Goal: Transaction & Acquisition: Purchase product/service

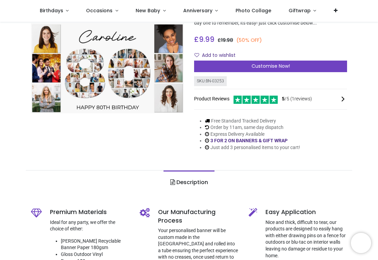
scroll to position [55, 0]
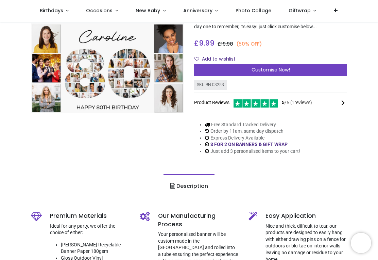
click at [284, 72] on div "Customise Now!" at bounding box center [270, 70] width 153 height 12
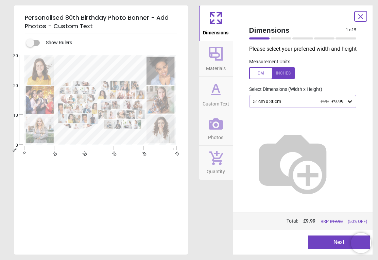
click at [351, 102] on icon at bounding box center [350, 101] width 7 height 7
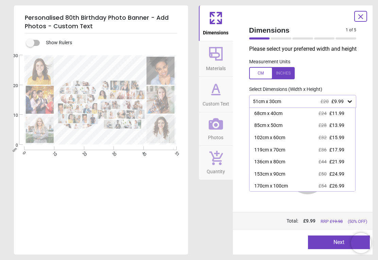
scroll to position [12, 0]
click at [277, 186] on div "170cm x 100cm" at bounding box center [272, 186] width 34 height 7
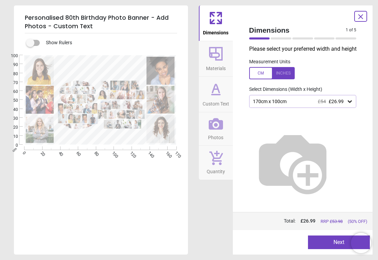
click at [326, 238] on button "Next" at bounding box center [339, 242] width 62 height 14
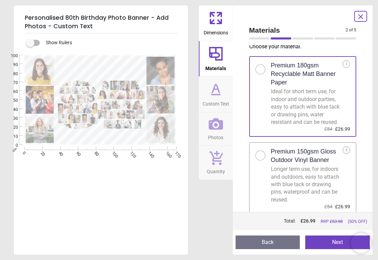
scroll to position [2, 0]
click at [258, 158] on div at bounding box center [261, 156] width 10 height 10
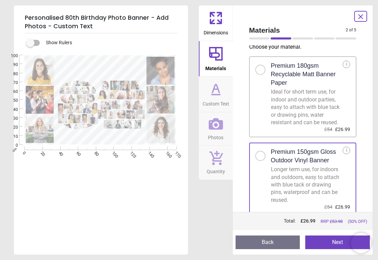
click at [324, 240] on button "Next" at bounding box center [338, 242] width 65 height 14
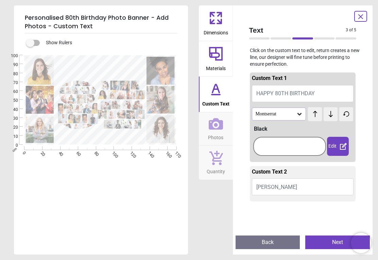
click at [299, 112] on icon at bounding box center [299, 114] width 7 height 7
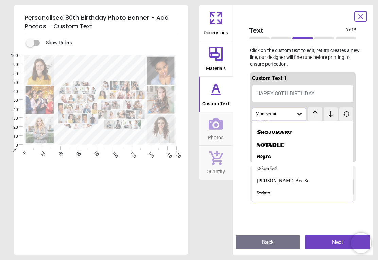
scroll to position [564, 0]
click at [282, 178] on div "[PERSON_NAME] Acc Sc" at bounding box center [283, 181] width 52 height 7
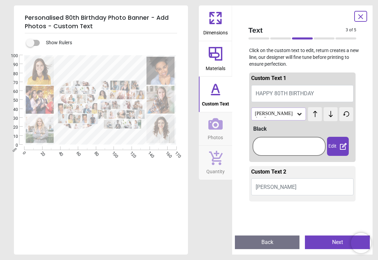
click at [314, 113] on icon at bounding box center [315, 114] width 10 height 7
click at [315, 113] on icon at bounding box center [315, 114] width 10 height 7
click at [315, 114] on icon at bounding box center [315, 114] width 10 height 7
click at [316, 114] on icon at bounding box center [315, 114] width 10 height 7
click at [315, 114] on icon at bounding box center [315, 114] width 4 height 6
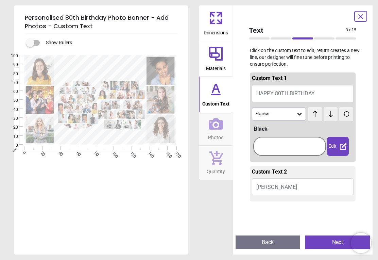
click at [347, 113] on icon at bounding box center [346, 114] width 5 height 5
click at [269, 133] on div at bounding box center [290, 146] width 73 height 27
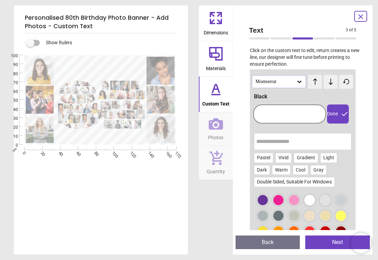
scroll to position [41, 0]
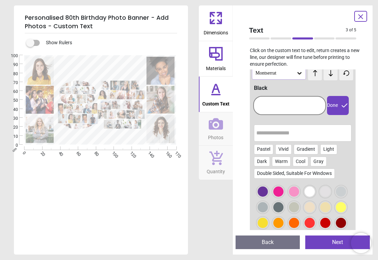
click at [277, 192] on div at bounding box center [279, 191] width 10 height 10
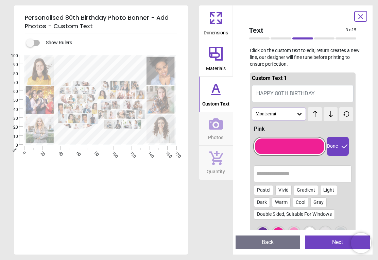
scroll to position [0, 0]
click at [113, 72] on textarea at bounding box center [100, 69] width 85 height 18
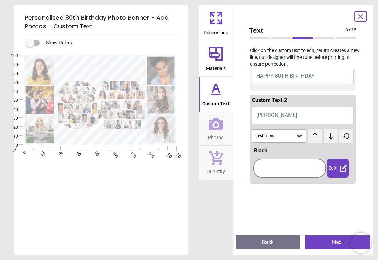
scroll to position [26, 0]
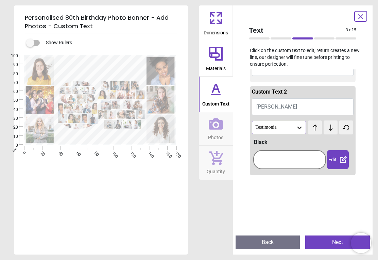
click at [290, 106] on button "[PERSON_NAME]" at bounding box center [303, 106] width 102 height 17
click at [284, 107] on button "[PERSON_NAME]" at bounding box center [303, 106] width 102 height 17
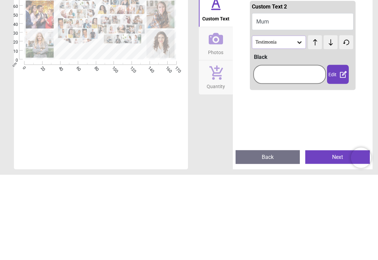
type textarea "***"
click at [265, 146] on div at bounding box center [290, 159] width 73 height 27
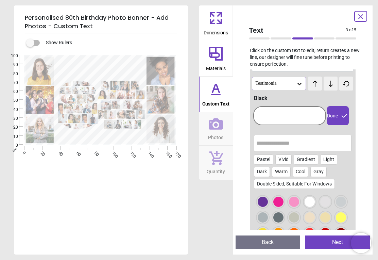
scroll to position [0, 0]
click at [280, 201] on div at bounding box center [279, 202] width 10 height 10
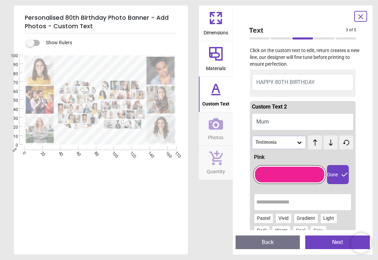
scroll to position [6, 0]
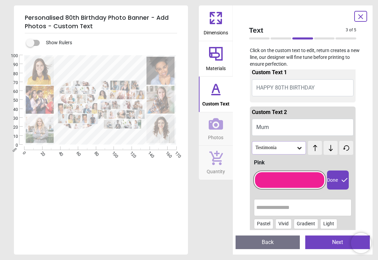
click at [329, 241] on button "Next" at bounding box center [338, 242] width 65 height 14
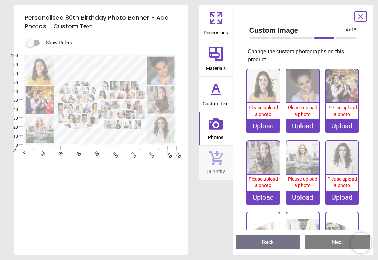
scroll to position [0, 0]
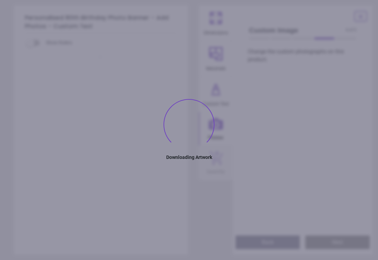
type textarea "***"
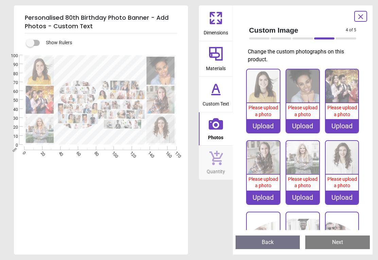
scroll to position [55, 0]
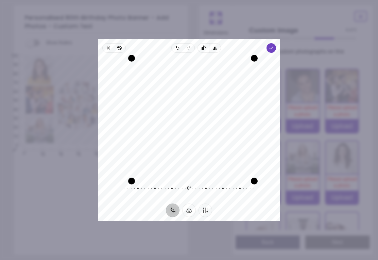
click at [274, 45] on icon "button" at bounding box center [270, 47] width 5 height 5
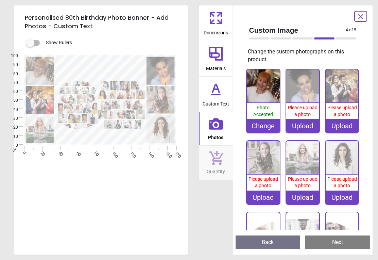
click at [304, 109] on span "Please upload a photo" at bounding box center [303, 111] width 30 height 12
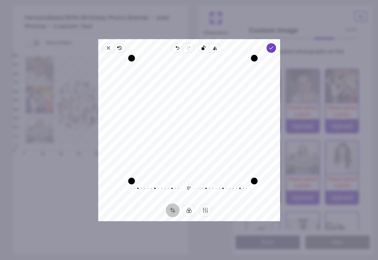
click at [274, 45] on icon "button" at bounding box center [270, 47] width 5 height 5
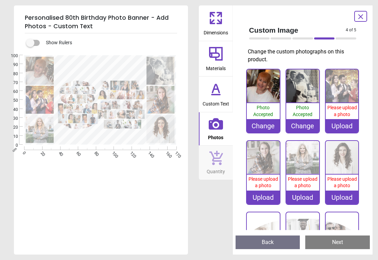
click at [342, 113] on span "Please upload a photo" at bounding box center [343, 111] width 30 height 12
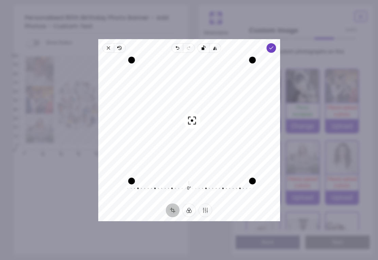
click at [274, 46] on icon "button" at bounding box center [270, 47] width 5 height 5
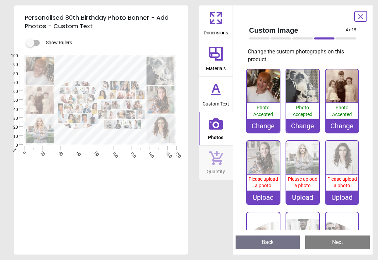
click at [266, 171] on img at bounding box center [263, 157] width 33 height 33
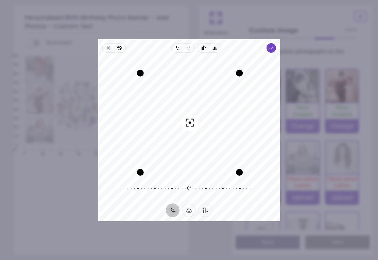
click at [274, 45] on icon "button" at bounding box center [270, 47] width 5 height 5
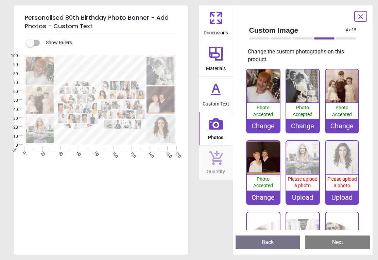
click at [307, 169] on img at bounding box center [303, 157] width 33 height 33
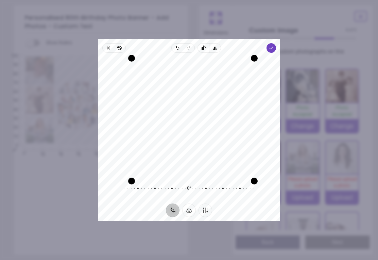
click at [274, 46] on icon "button" at bounding box center [270, 47] width 5 height 5
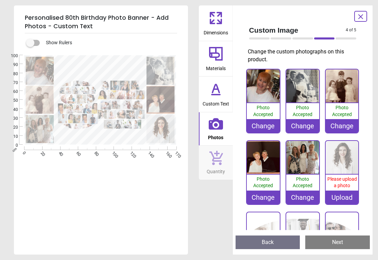
scroll to position [55, 0]
click at [344, 165] on img at bounding box center [342, 157] width 33 height 33
click at [345, 169] on img at bounding box center [342, 157] width 33 height 33
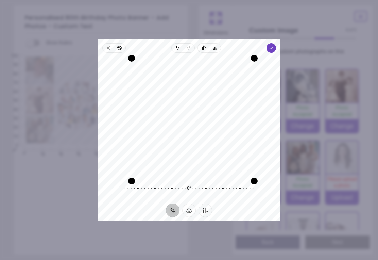
click at [274, 46] on icon "button" at bounding box center [270, 47] width 5 height 5
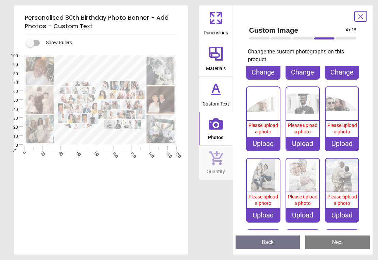
scroll to position [128, 0]
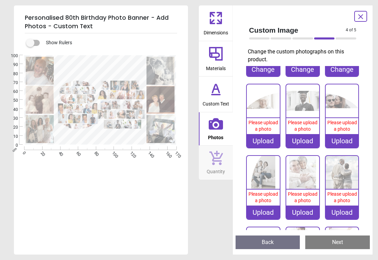
click at [263, 130] on span "Please upload a photo" at bounding box center [264, 126] width 30 height 12
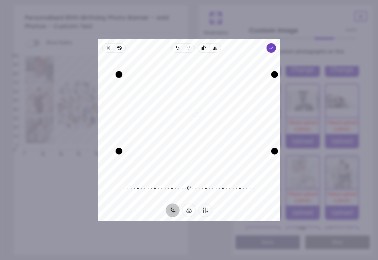
click at [228, 71] on div "Drag edge t" at bounding box center [197, 74] width 156 height 7
click at [274, 45] on icon "button" at bounding box center [270, 47] width 5 height 5
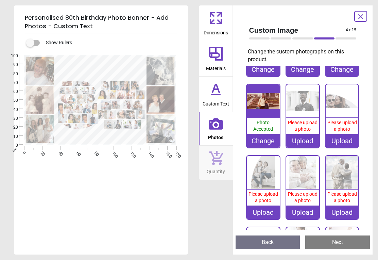
click at [305, 138] on div "Upload" at bounding box center [303, 141] width 33 height 14
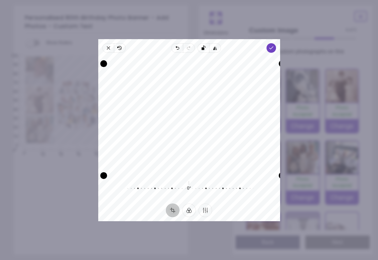
scroll to position [128, 0]
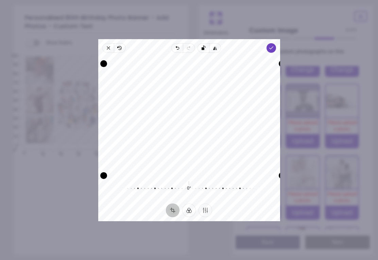
click at [274, 45] on icon "button" at bounding box center [270, 47] width 5 height 5
